Goal: Task Accomplishment & Management: Manage account settings

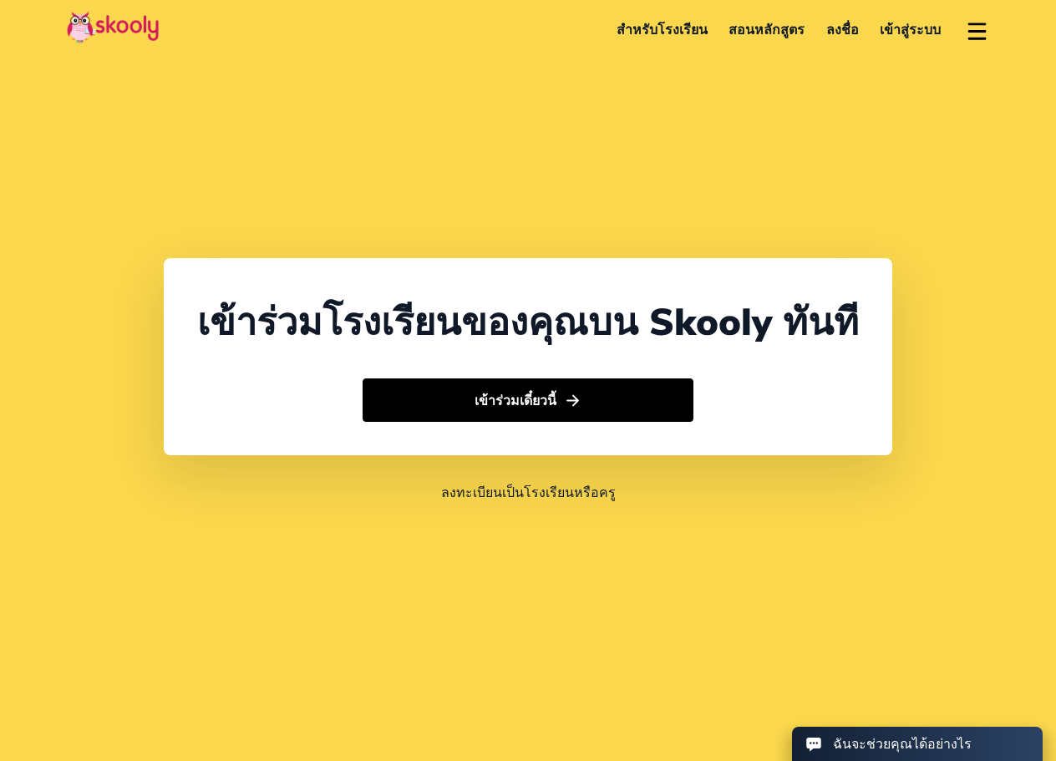
select select "66"
select select "[GEOGRAPHIC_DATA]"
select select "[GEOGRAPHIC_DATA]/[GEOGRAPHIC_DATA]"
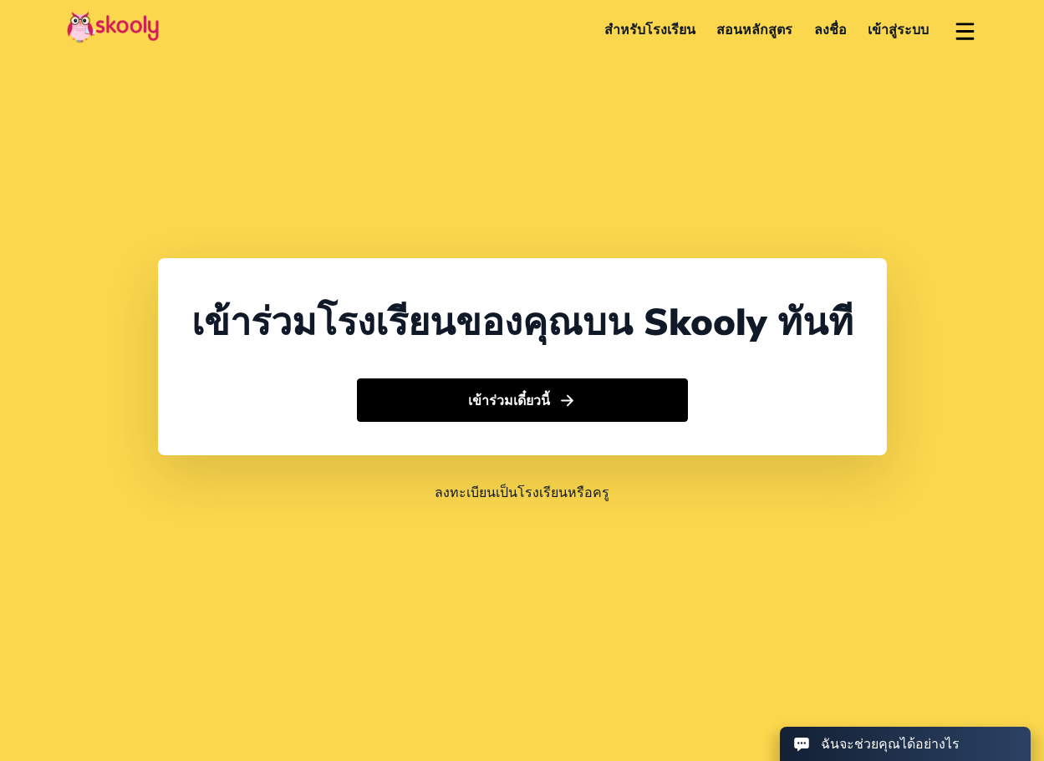
click at [885, 21] on link "เข้าสู่ระบบ" at bounding box center [898, 29] width 83 height 29
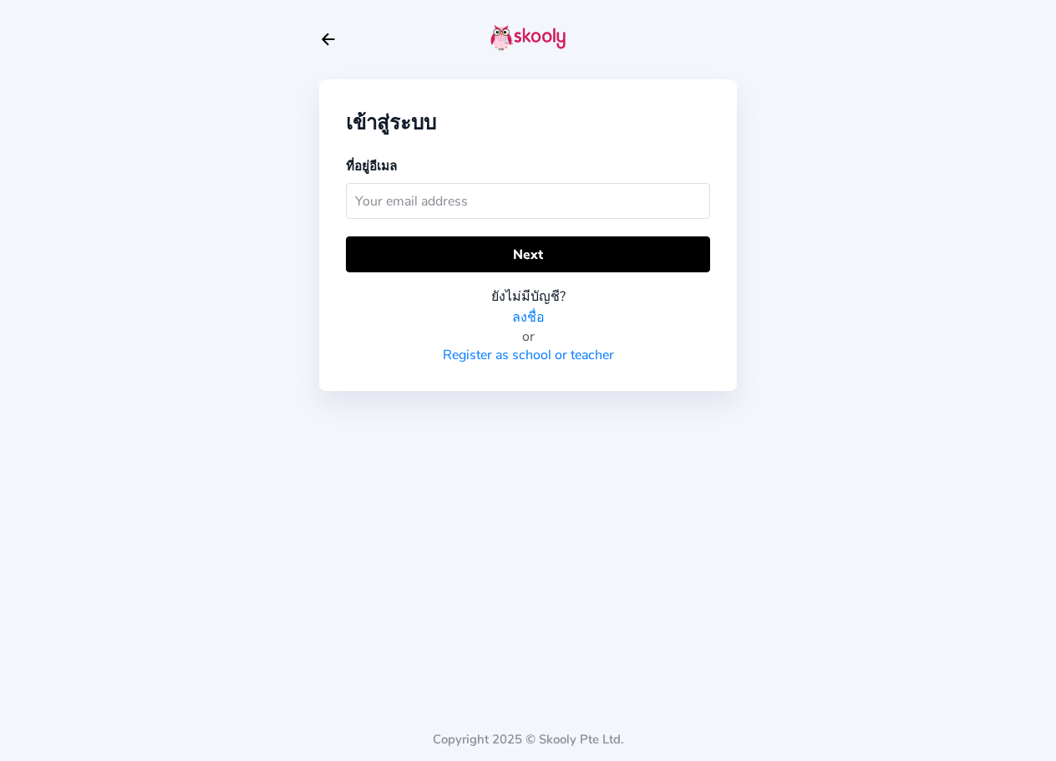
click at [464, 210] on input "text" at bounding box center [528, 201] width 364 height 36
click at [468, 201] on input "text" at bounding box center [528, 201] width 364 height 36
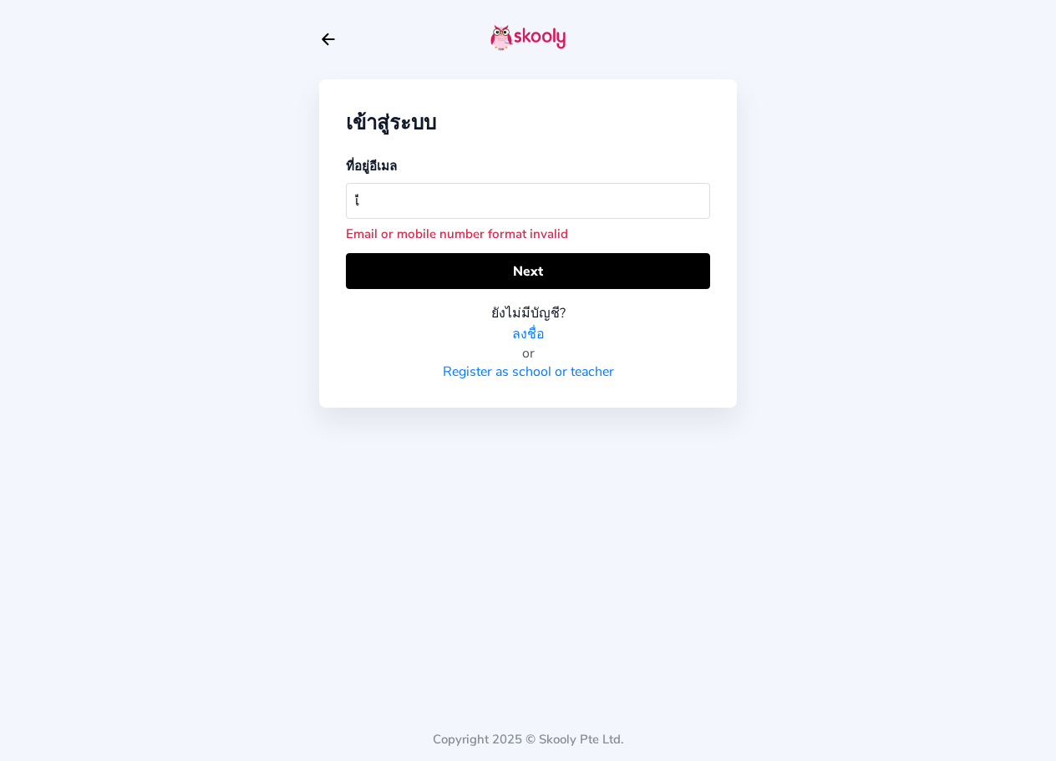
type input "เ"
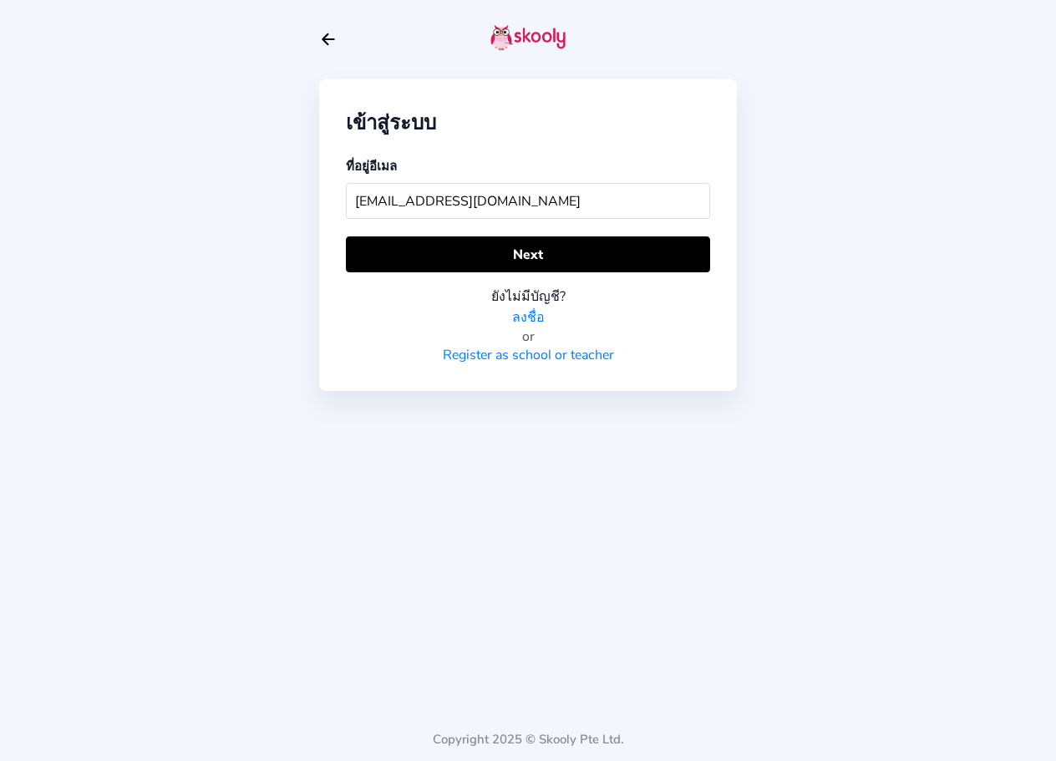
type input "[EMAIL_ADDRESS][DOMAIN_NAME]"
